Goal: Task Accomplishment & Management: Complete application form

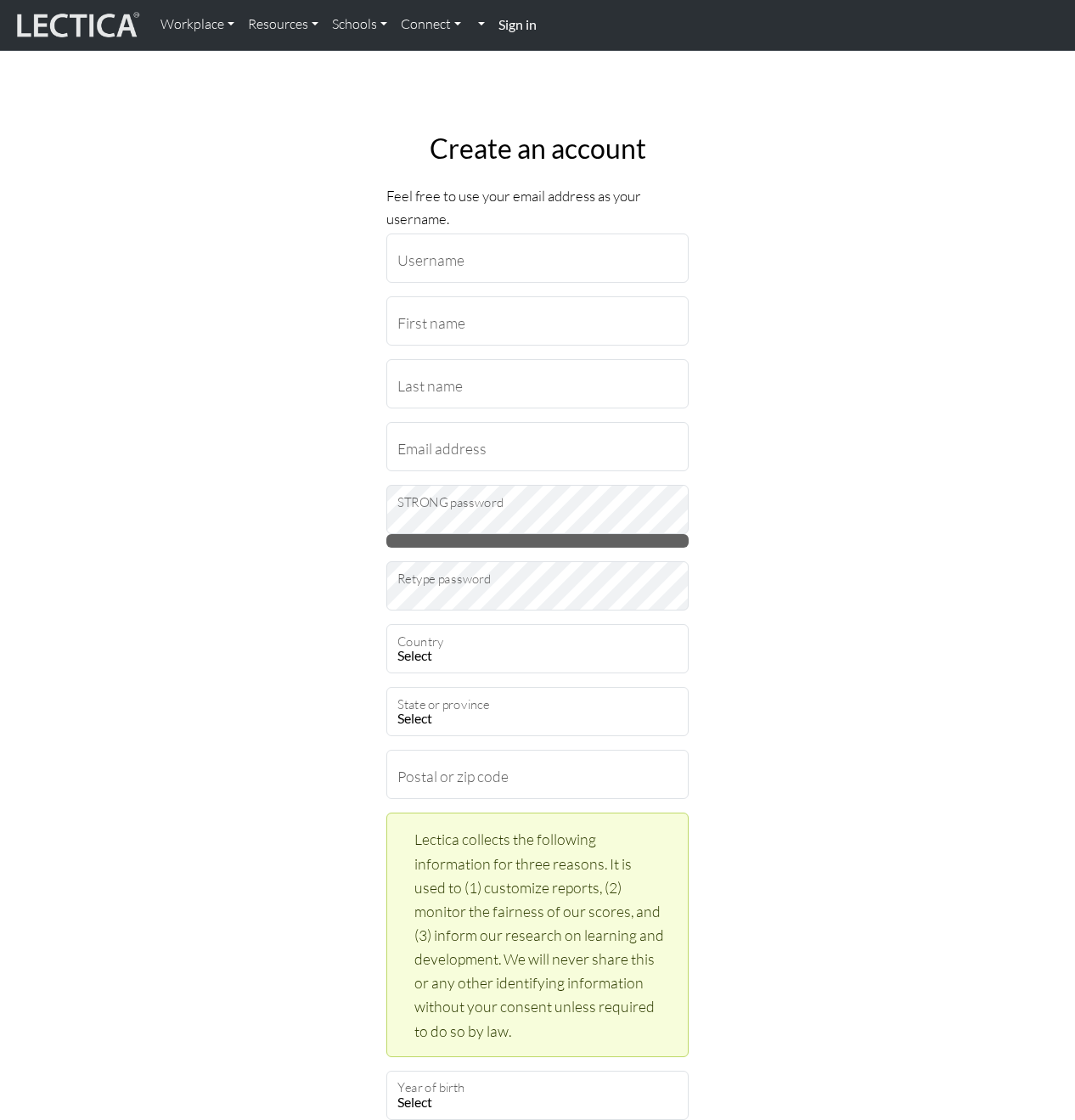
click at [858, 278] on div "Create an account Feel free to use your email address as your username. Usernam…" at bounding box center [537, 929] width 967 height 1620
click at [523, 257] on input "Username" at bounding box center [537, 258] width 302 height 49
type input "mesheerin"
type input "[PERSON_NAME]"
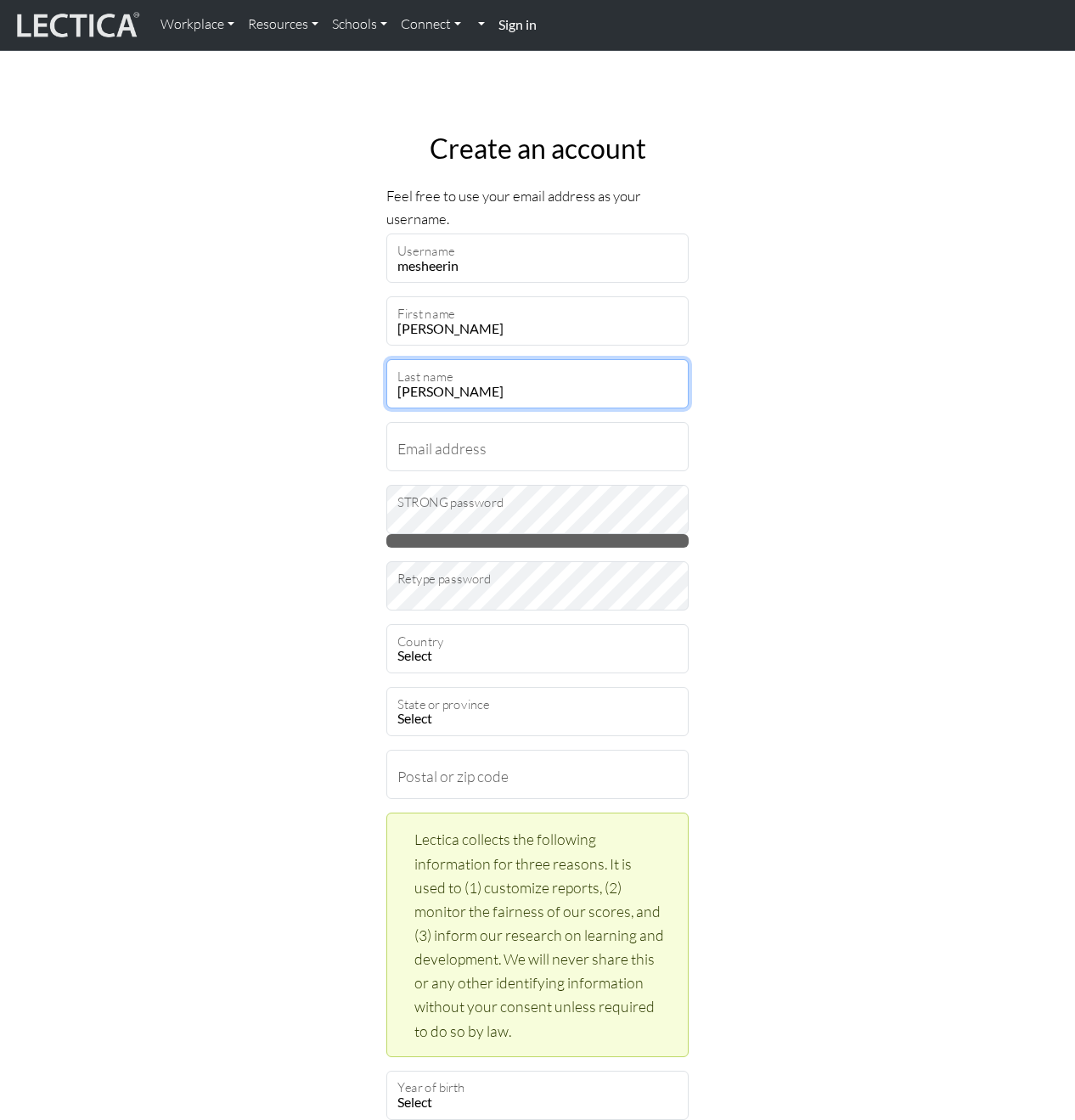
type input "[PERSON_NAME]"
type input "mesheerin"
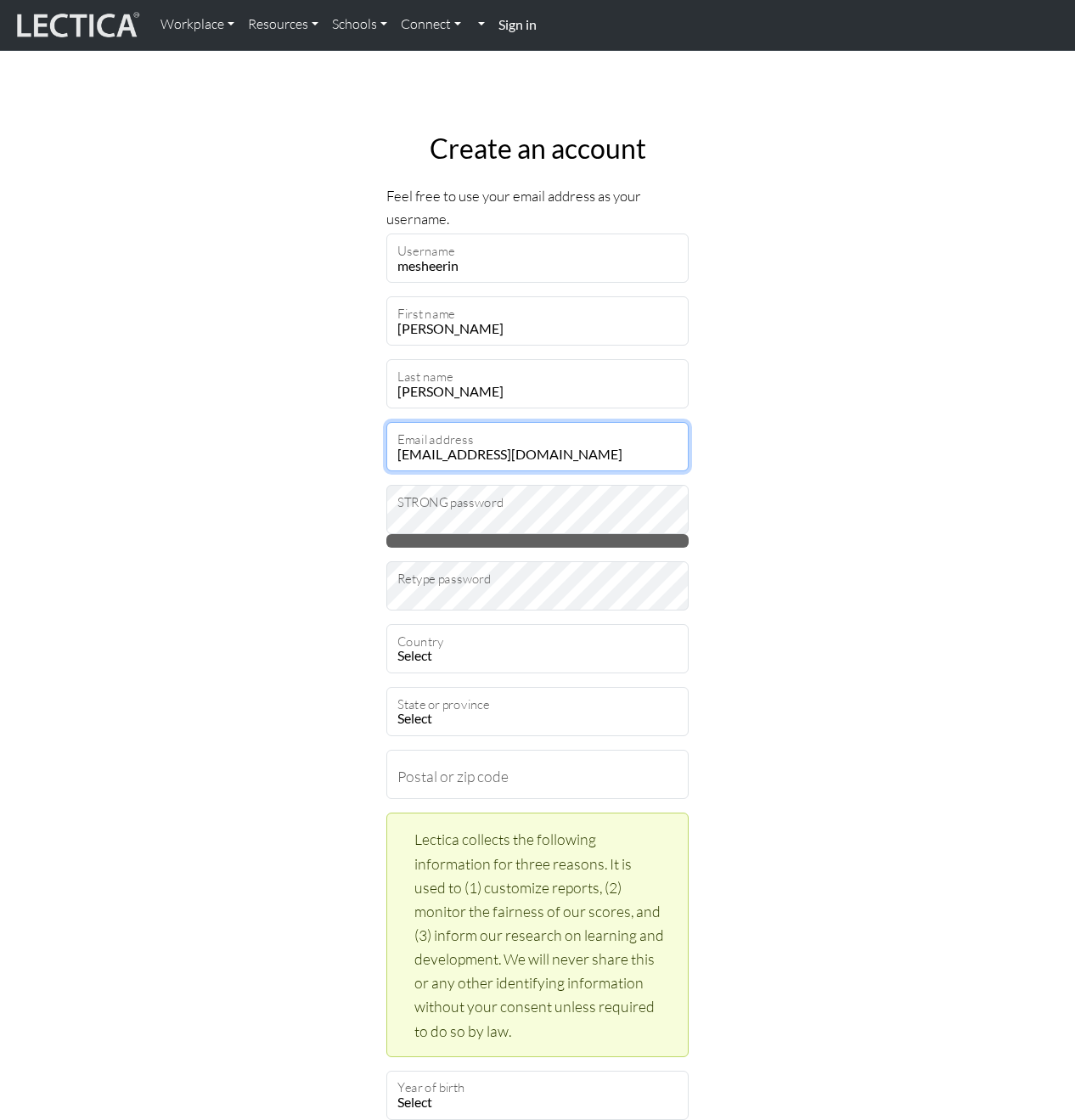
type input "[EMAIL_ADDRESS][DOMAIN_NAME]"
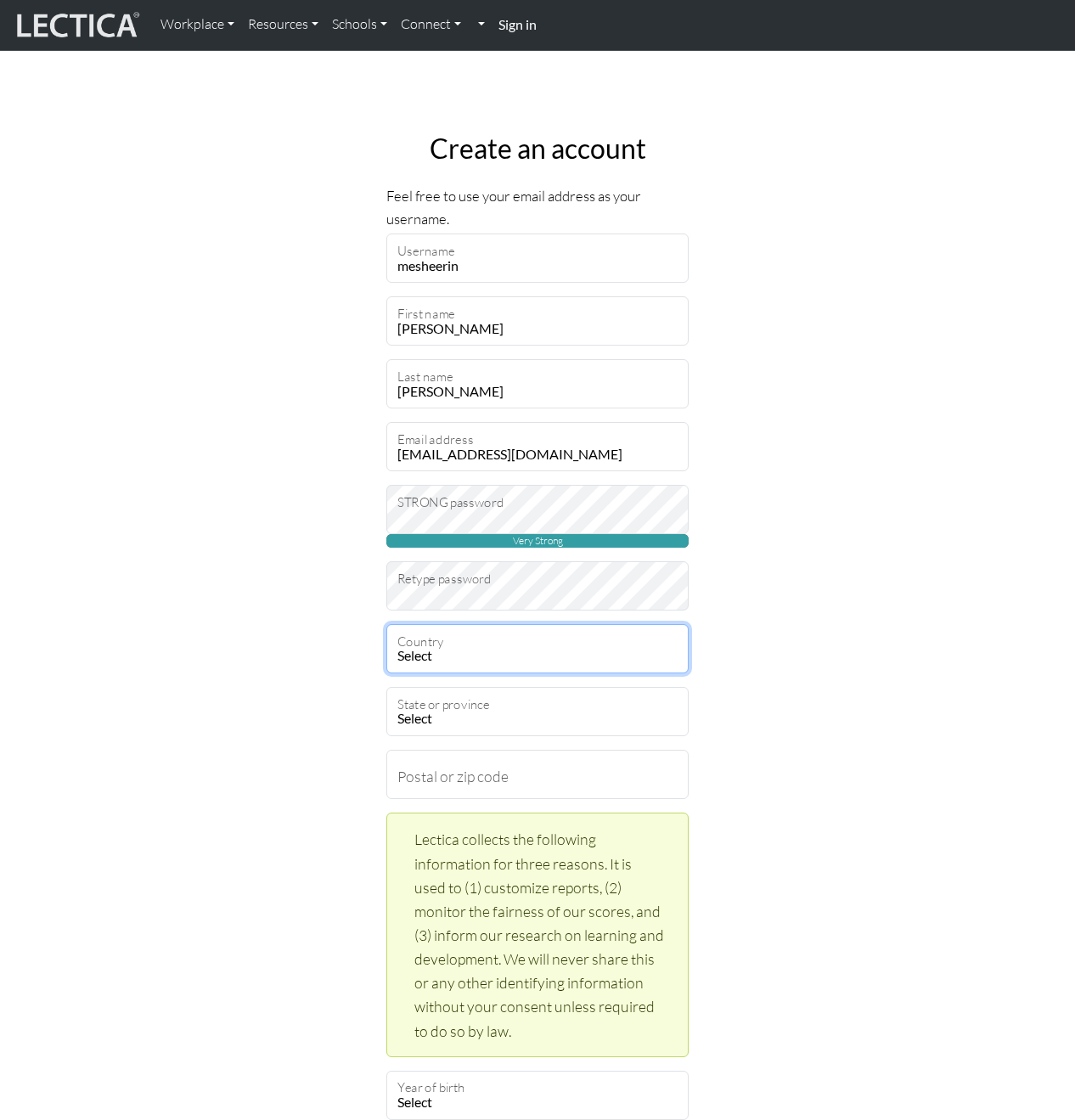
select select "217"
click at [835, 741] on div "Create an account Feel free to use your email address as your username. mesheer…" at bounding box center [537, 929] width 967 height 1620
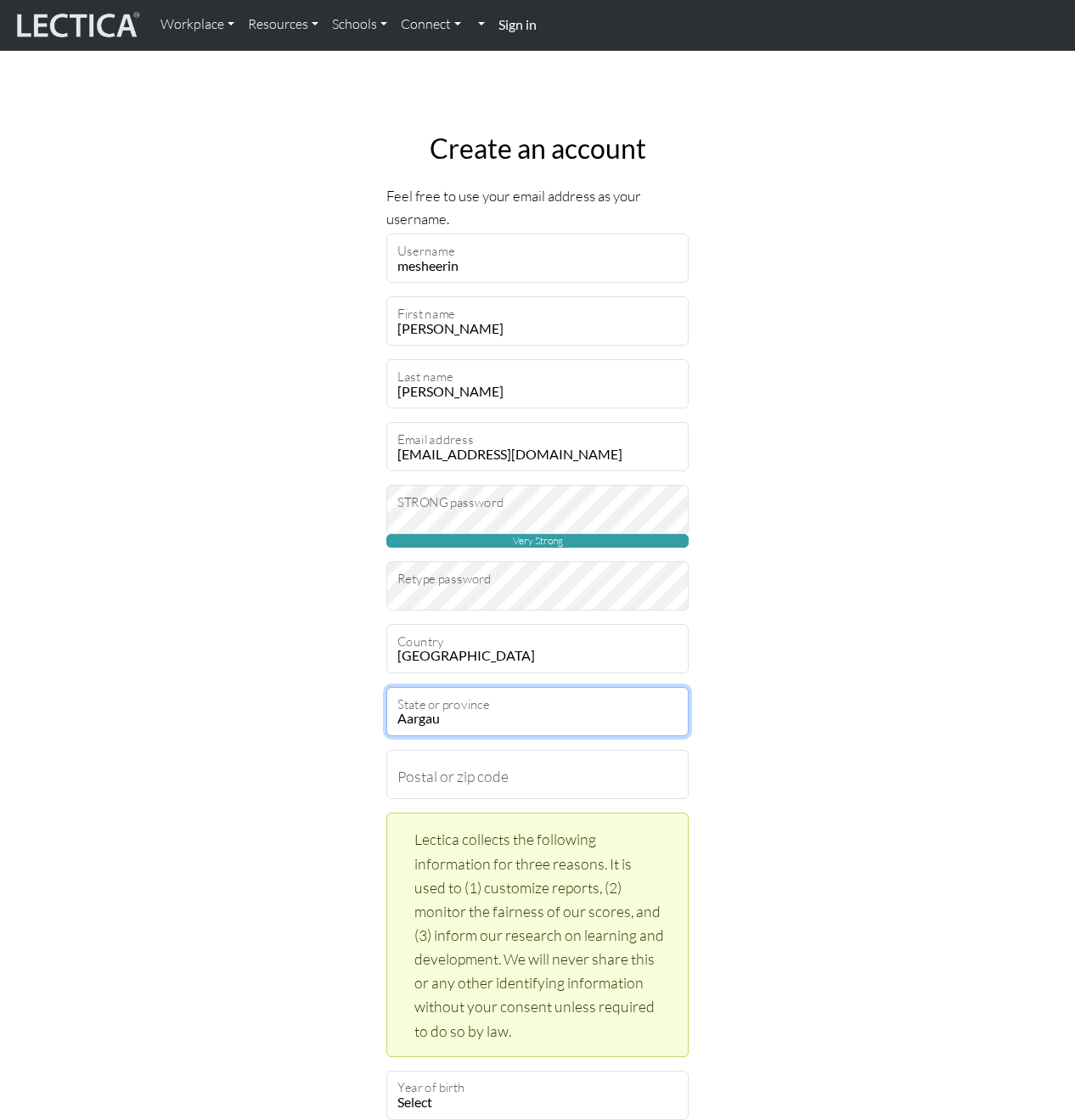
select select "1673"
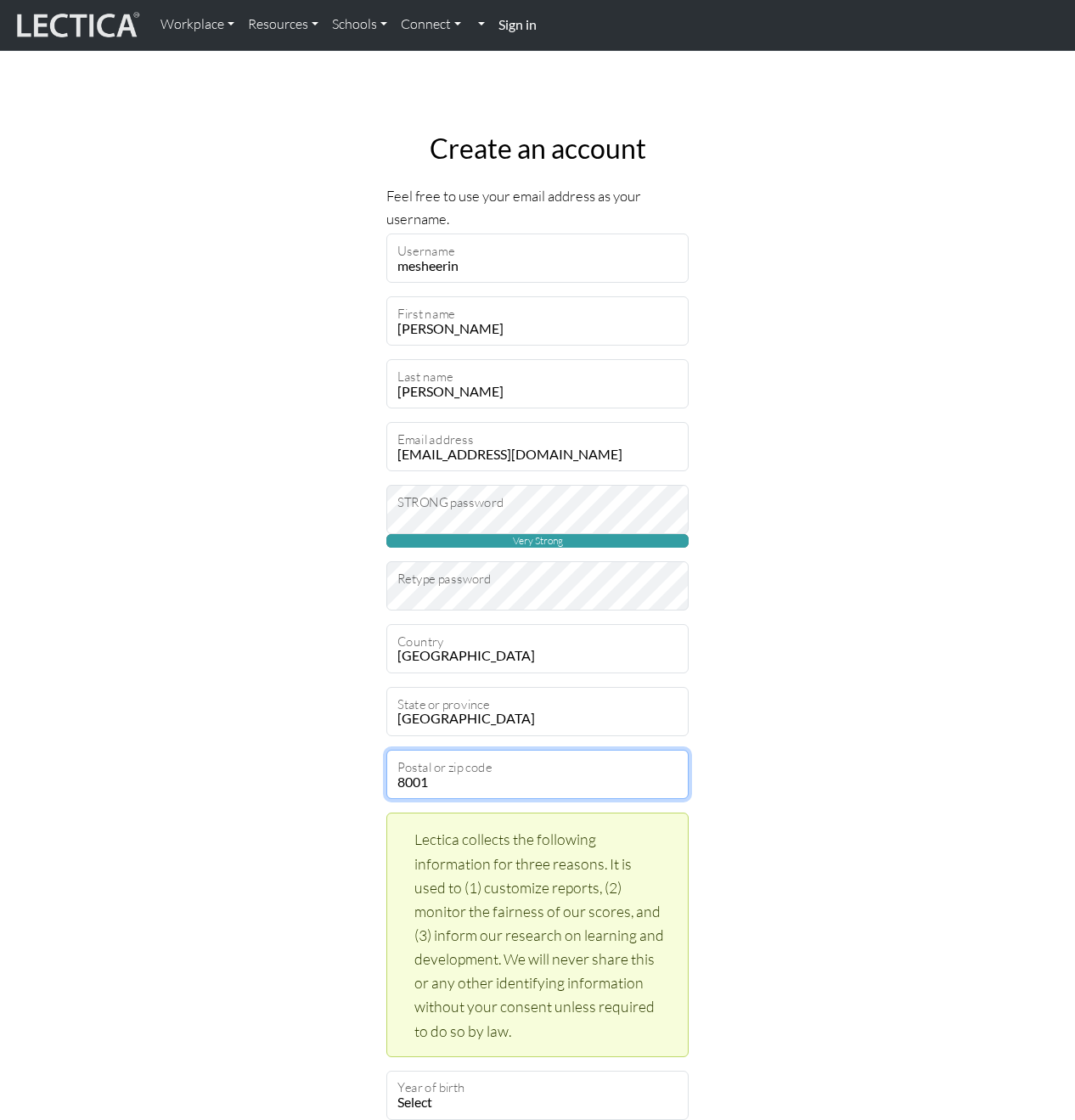
type input "8001"
click at [842, 664] on div "Create an account Feel free to use your email address as your username. mesheer…" at bounding box center [537, 929] width 967 height 1620
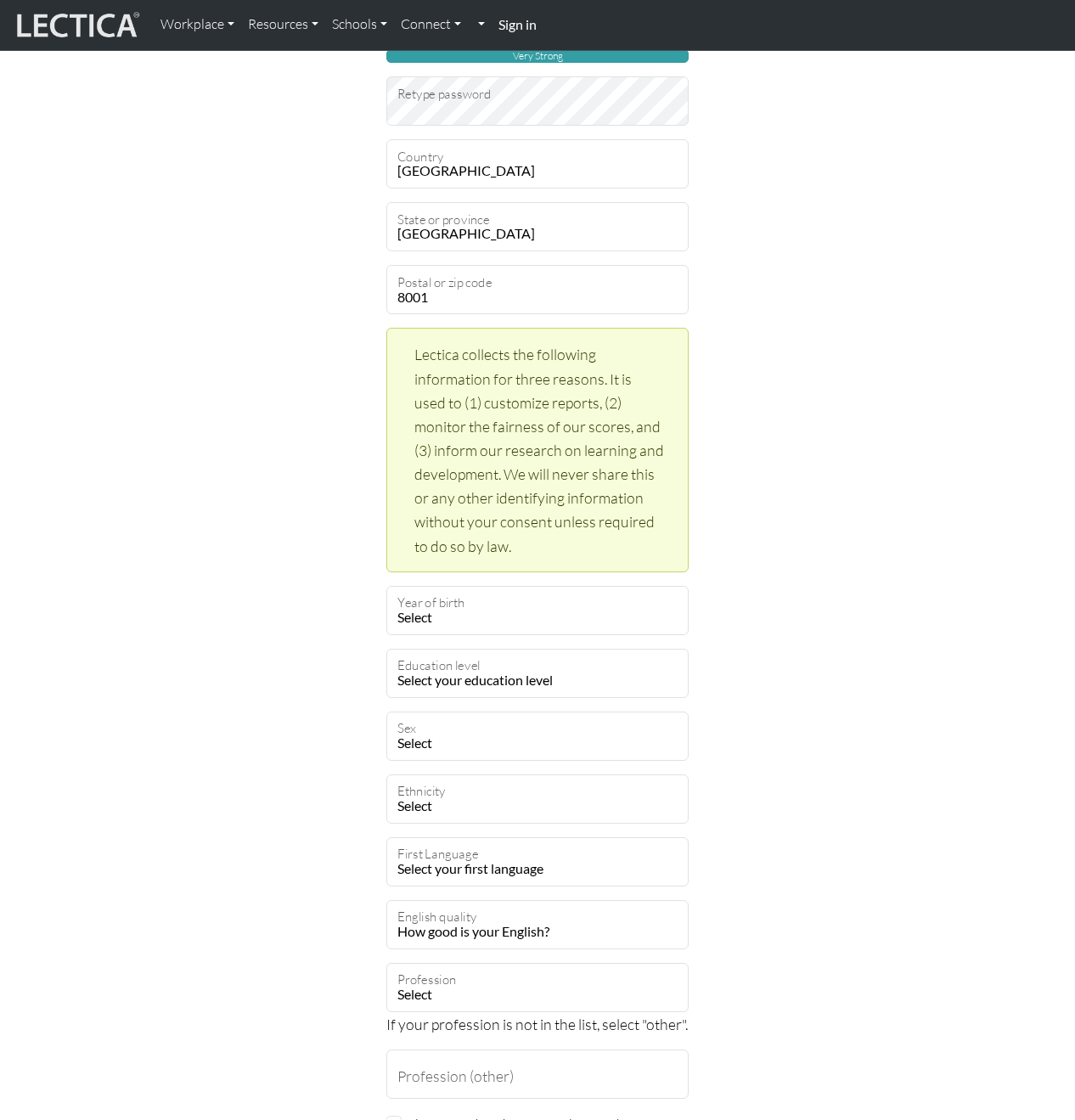
scroll to position [572, 0]
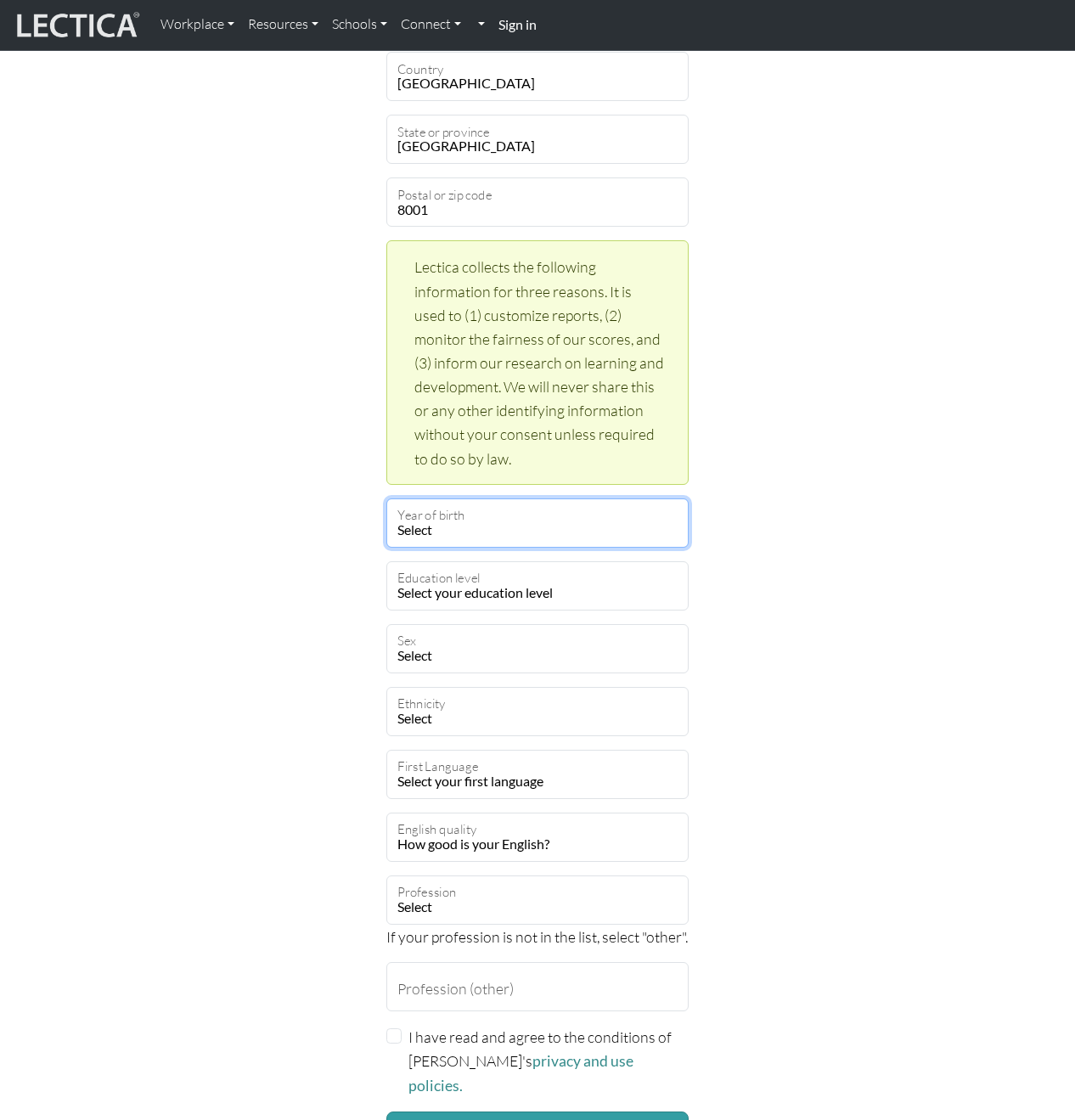
select select "1985"
click at [796, 721] on div "Create an account Feel free to use your email address as your username. mesheer…" at bounding box center [537, 357] width 967 height 1620
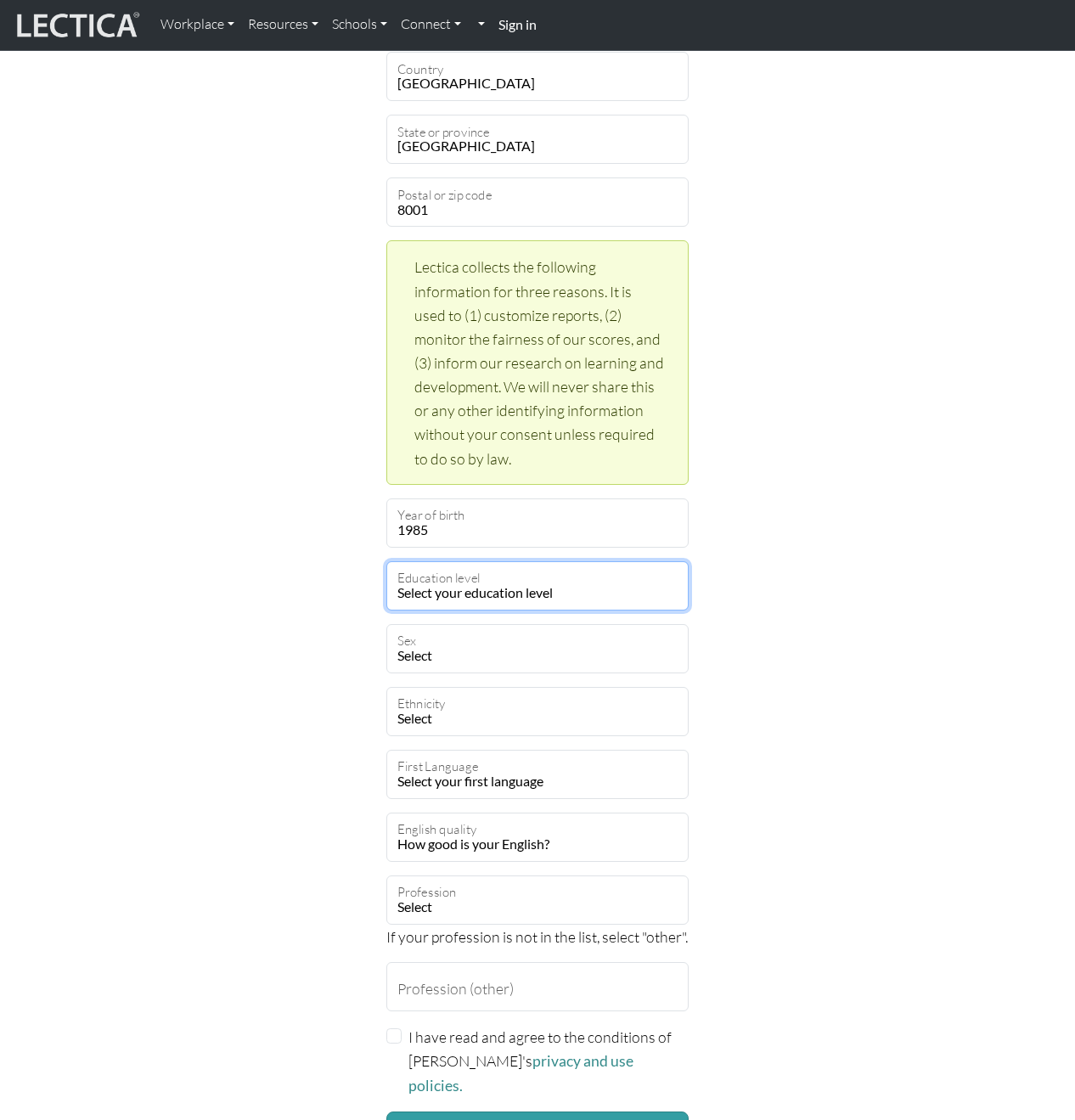
select select "21"
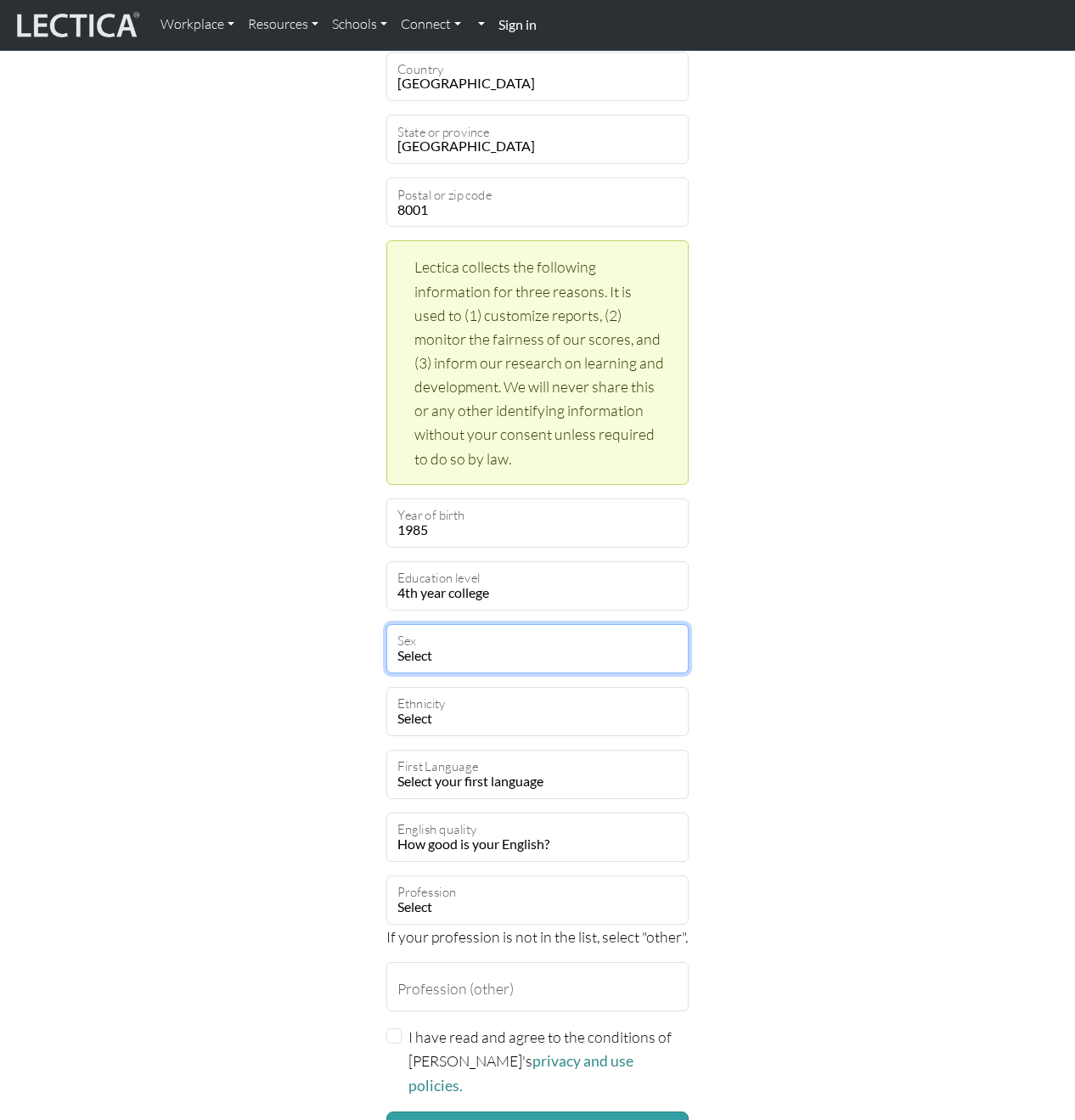
select select "[DEMOGRAPHIC_DATA]"
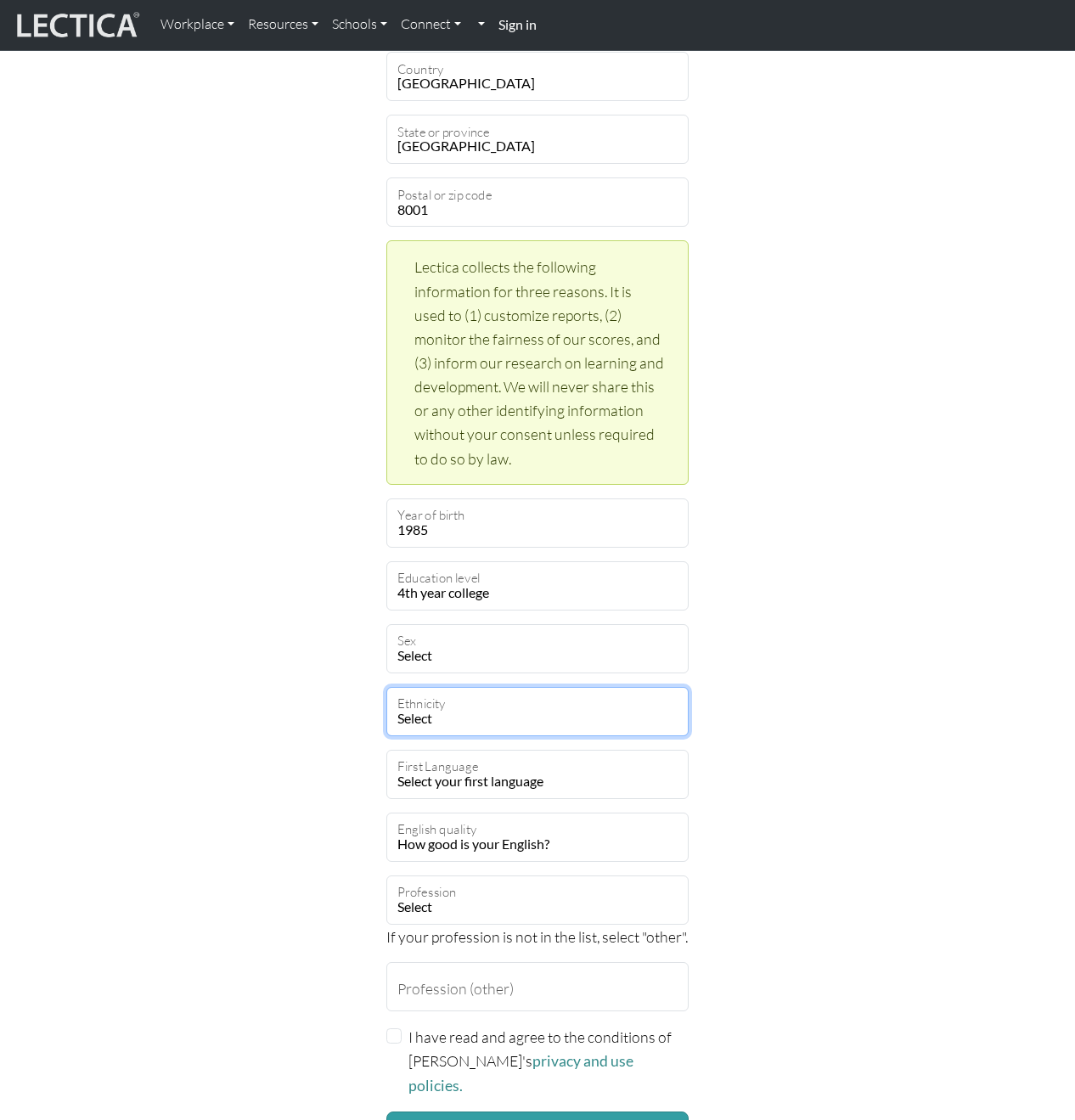
select select "101"
click at [789, 844] on div "Create an account Feel free to use your email address as your username. mesheer…" at bounding box center [537, 357] width 967 height 1620
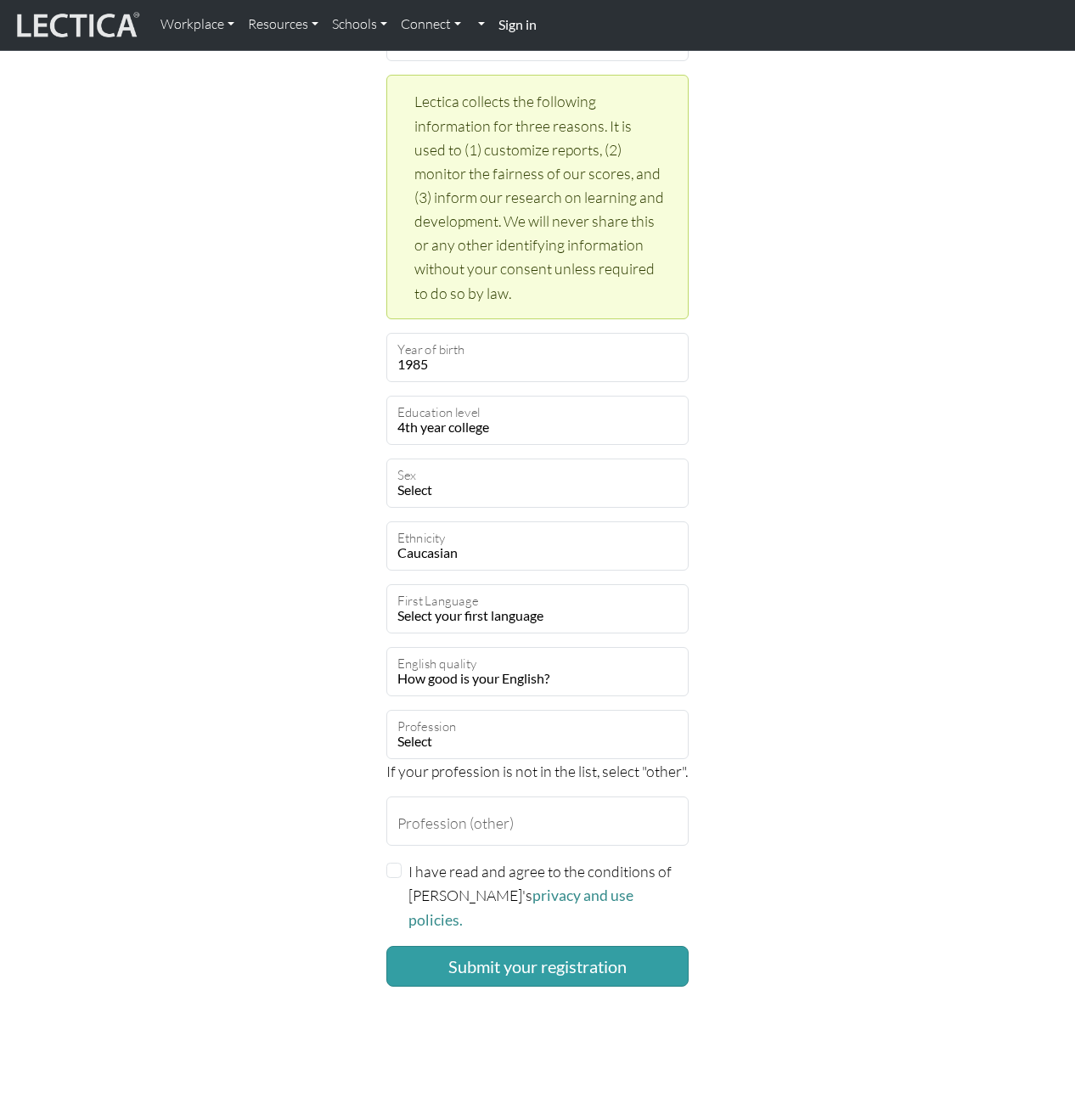
scroll to position [826, 0]
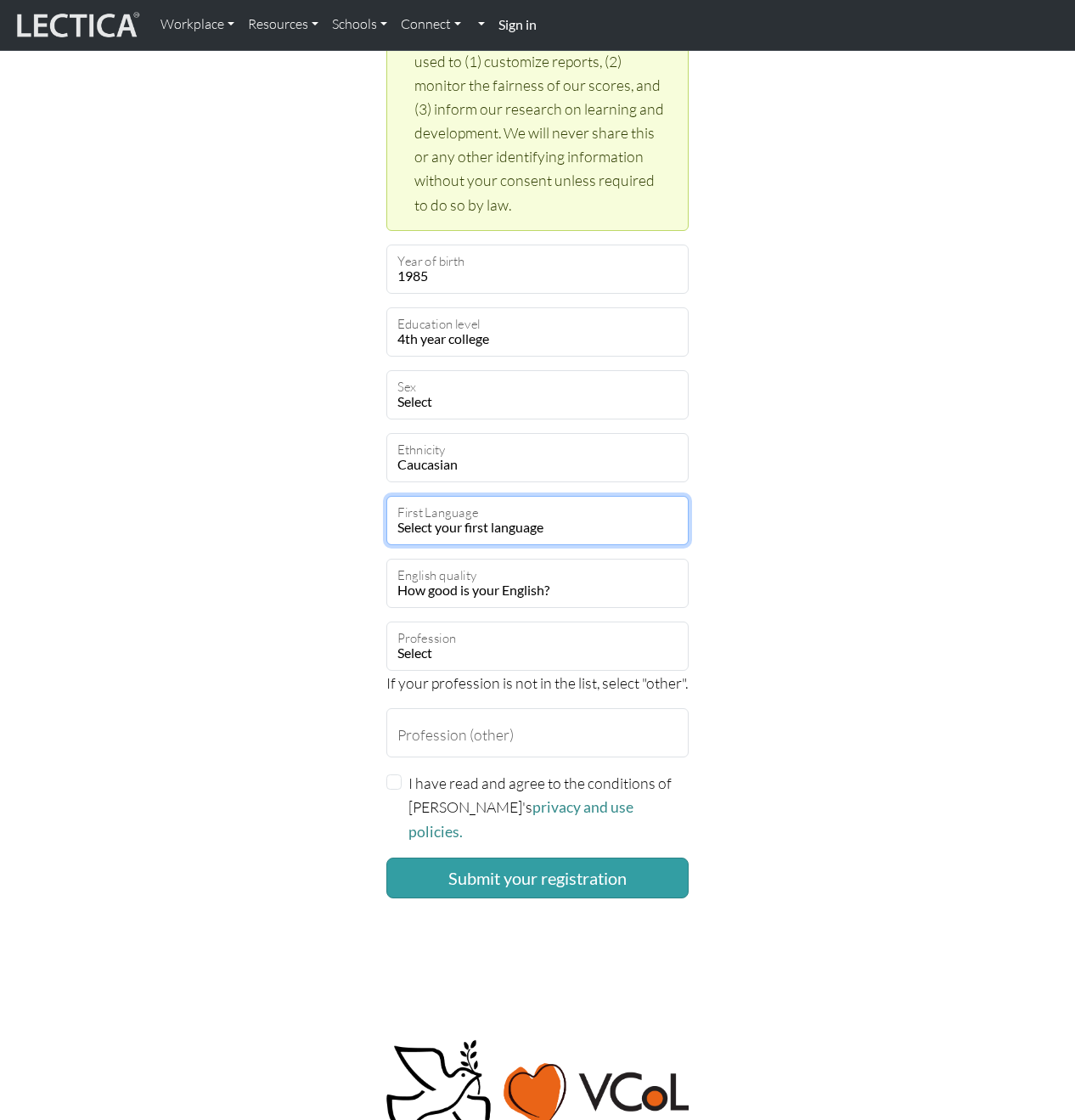
select select "1930"
click at [796, 820] on div "Create an account Feel free to use your email address as your username. mesheer…" at bounding box center [537, 103] width 967 height 1620
select select "6"
click at [854, 715] on div "Create an account Feel free to use your email address as your username. mesheer…" at bounding box center [537, 103] width 967 height 1620
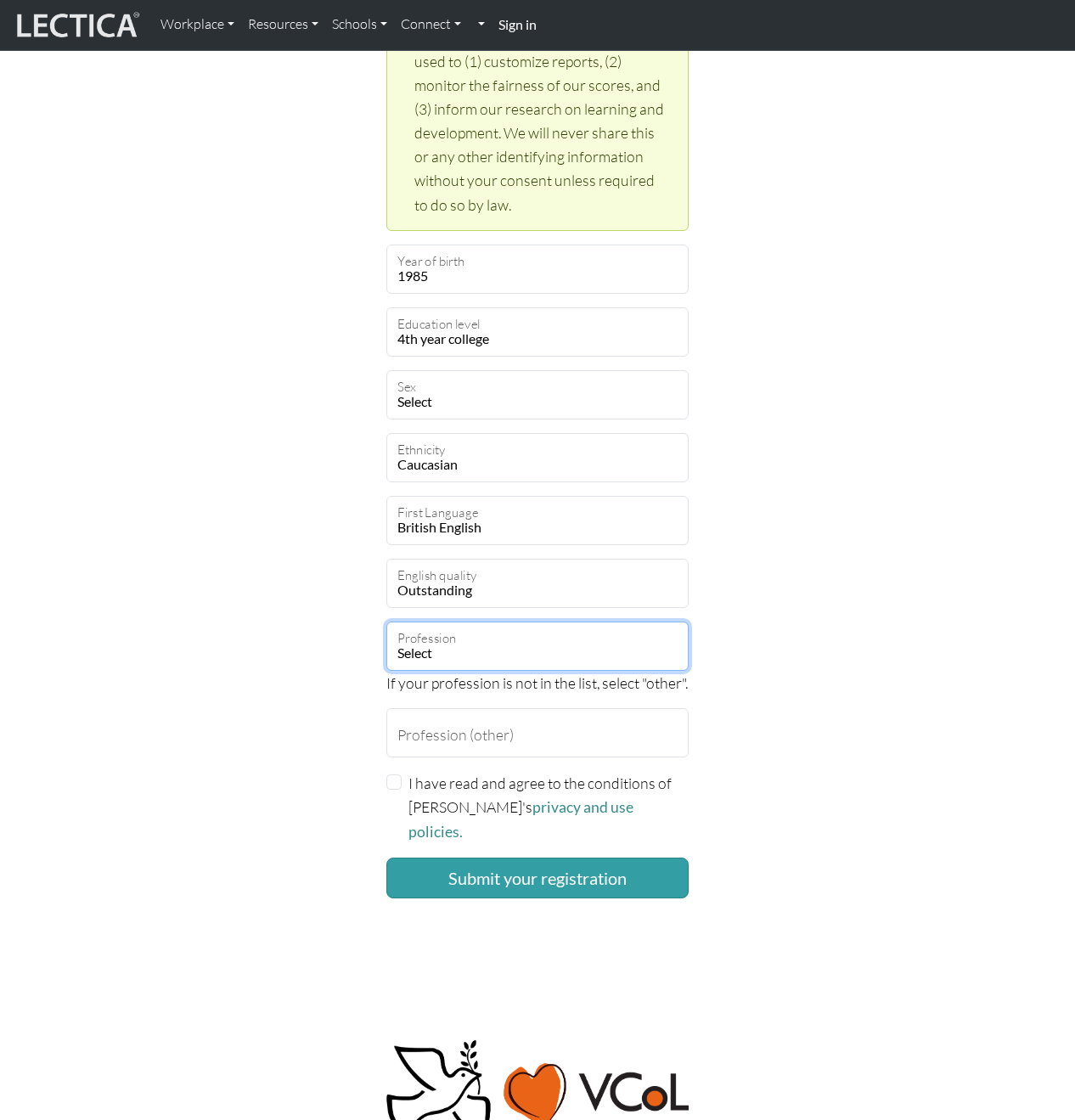
select select "71"
click at [792, 647] on div "Create an account Feel free to use your email address as your username. mesheer…" at bounding box center [537, 103] width 967 height 1620
click at [391, 785] on div "I have read and agree to the conditions of [PERSON_NAME]'s privacy and use poli…" at bounding box center [537, 807] width 302 height 73
click at [398, 784] on input "I have read and agree to the conditions of [PERSON_NAME]'s privacy and use poli…" at bounding box center [393, 782] width 15 height 15
checkbox input "true"
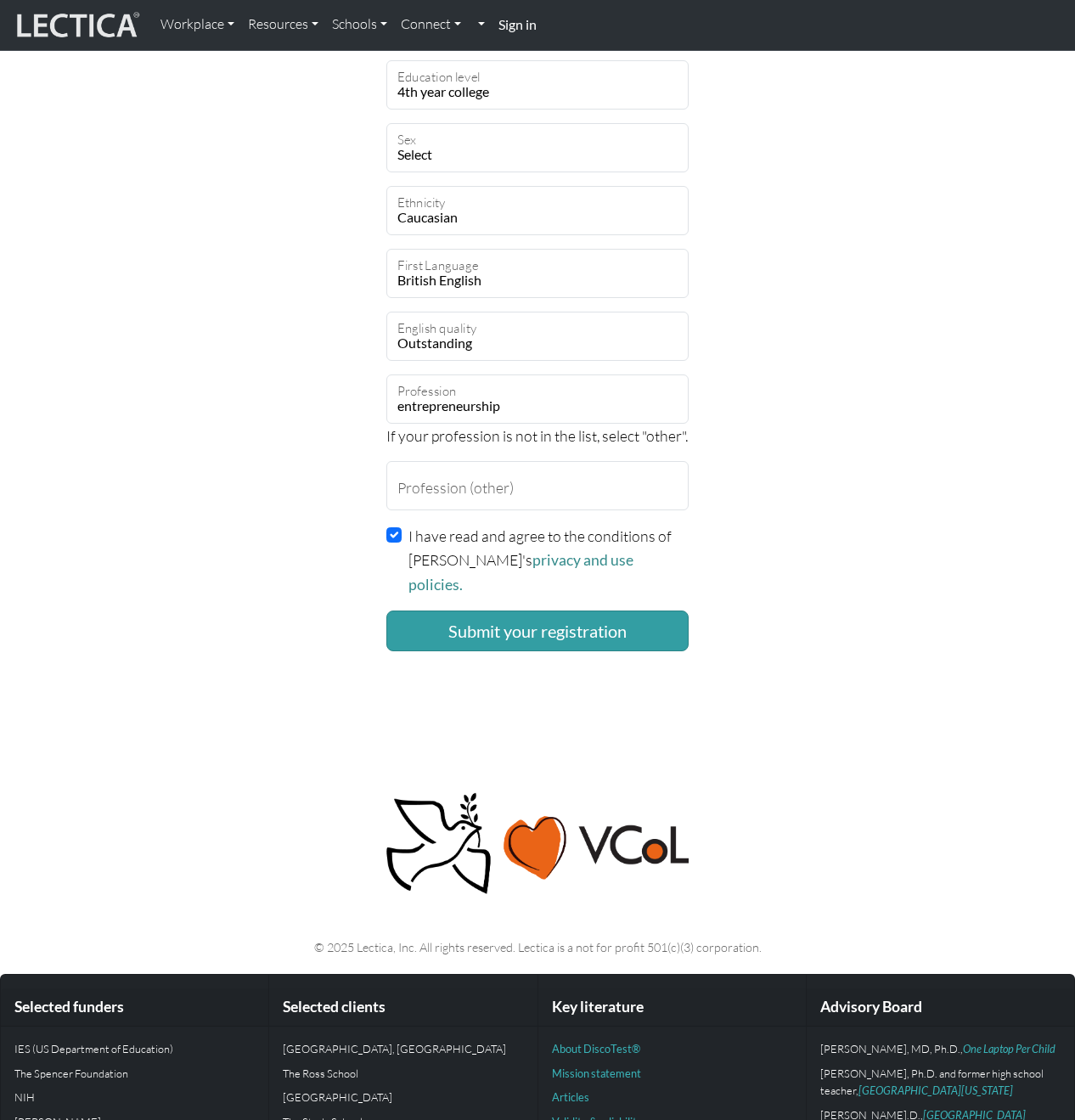
scroll to position [1168, 0]
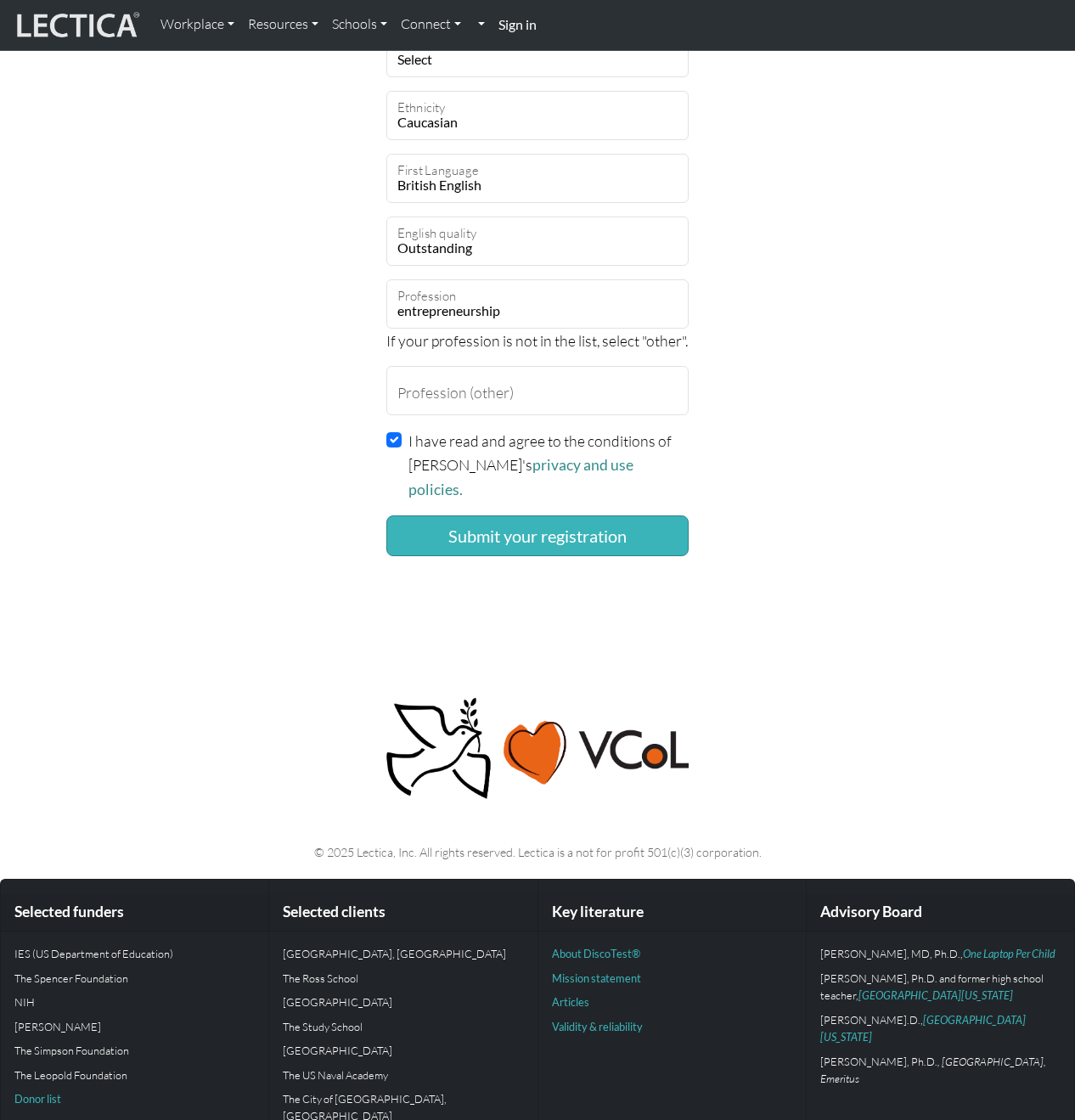
click at [592, 515] on button "Submit your registration" at bounding box center [537, 535] width 302 height 41
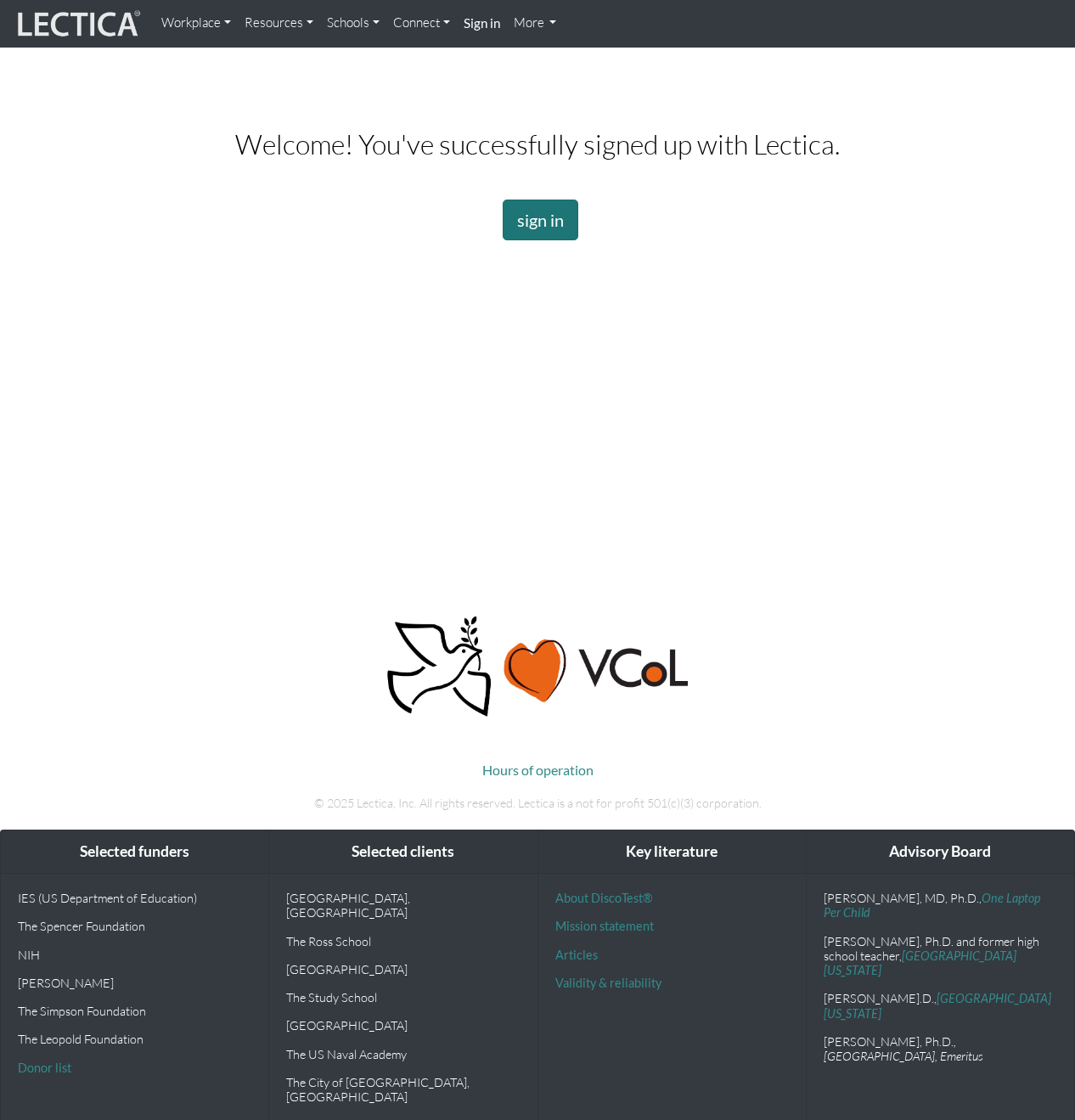
click at [531, 227] on link "sign in" at bounding box center [541, 220] width 75 height 41
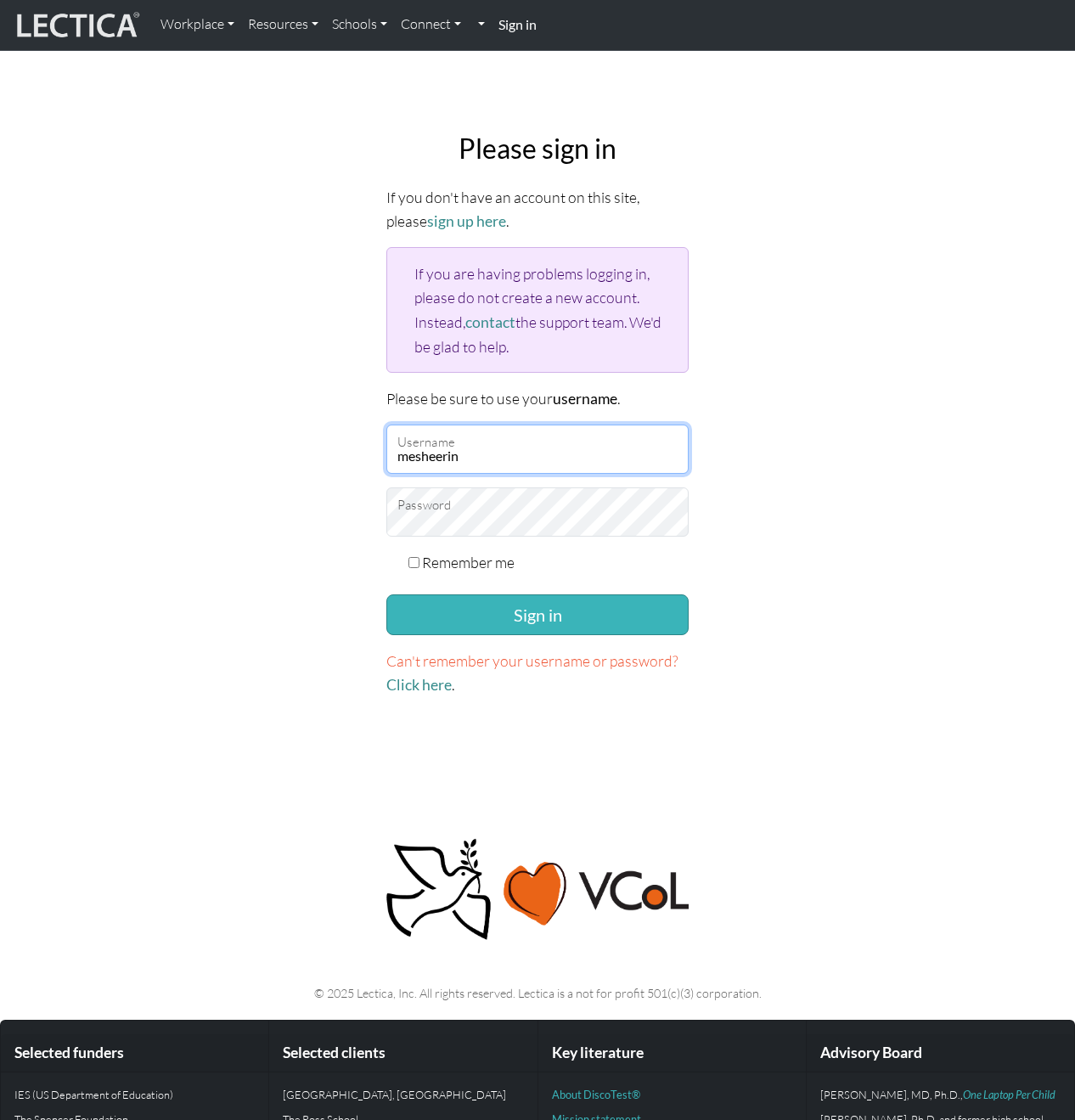
type input "mesheerin"
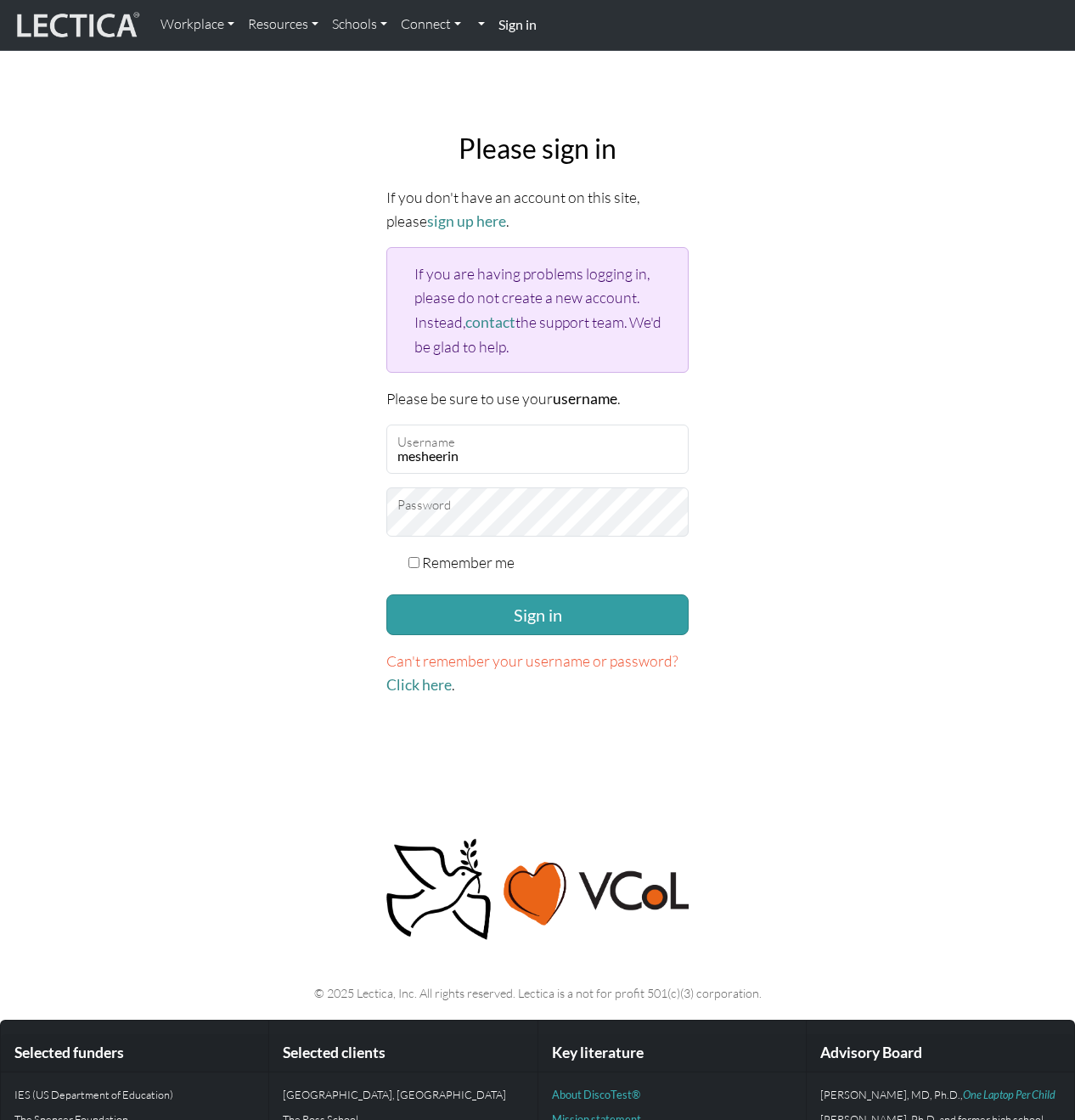
click at [467, 571] on form "If you don't have an account on this site, please sign up here . If you are hav…" at bounding box center [537, 441] width 302 height 512
click at [457, 566] on label "Remember me" at bounding box center [468, 562] width 93 height 24
click at [420, 566] on input "Remember me" at bounding box center [414, 563] width 11 height 11
checkbox input "true"
click at [477, 611] on button "Sign in" at bounding box center [537, 614] width 302 height 41
